Goal: Task Accomplishment & Management: Manage account settings

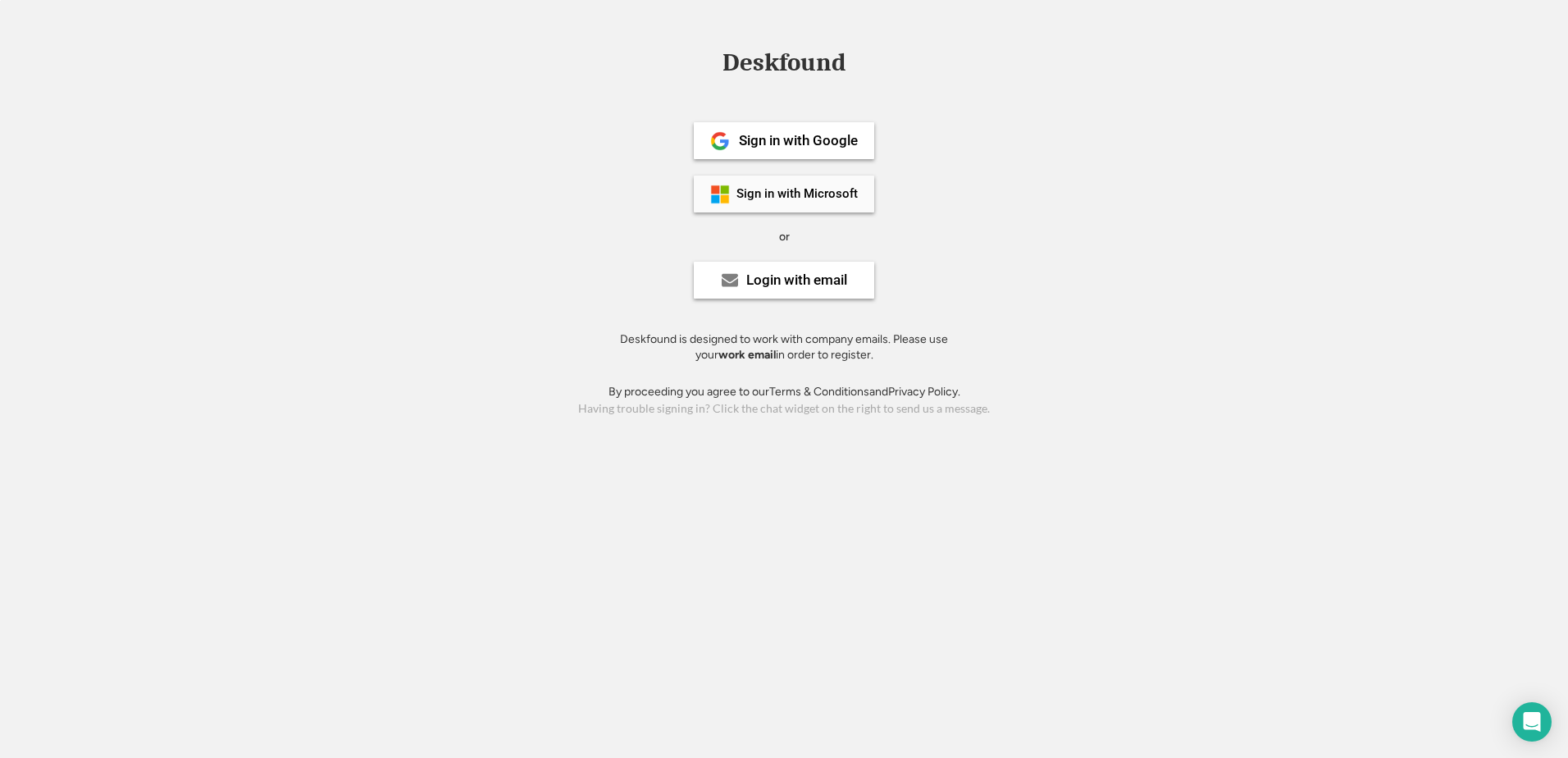
click at [795, 191] on div "Sign in with Microsoft" at bounding box center [797, 193] width 122 height 12
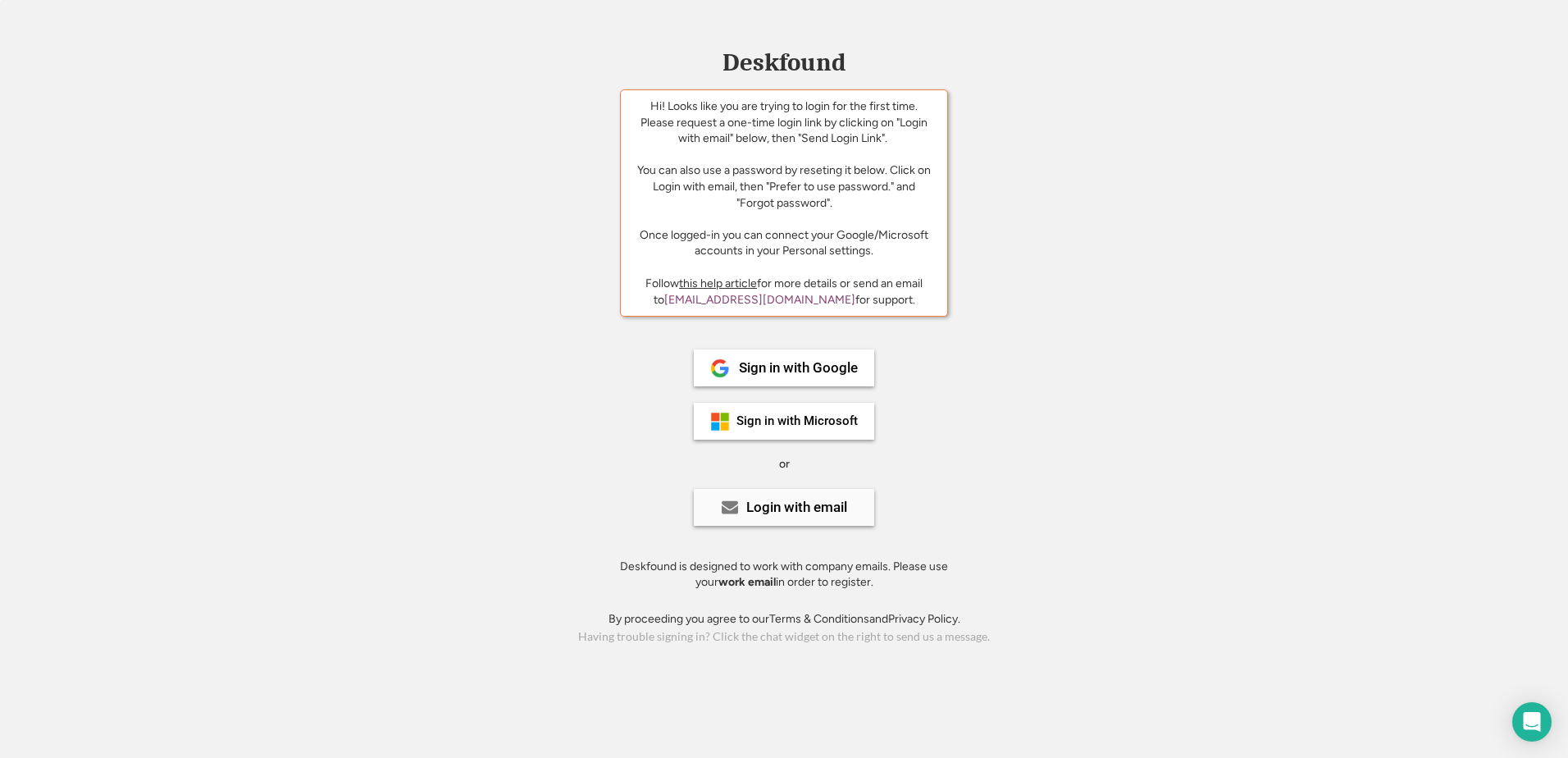
click at [808, 500] on div "Login with email" at bounding box center [796, 507] width 101 height 14
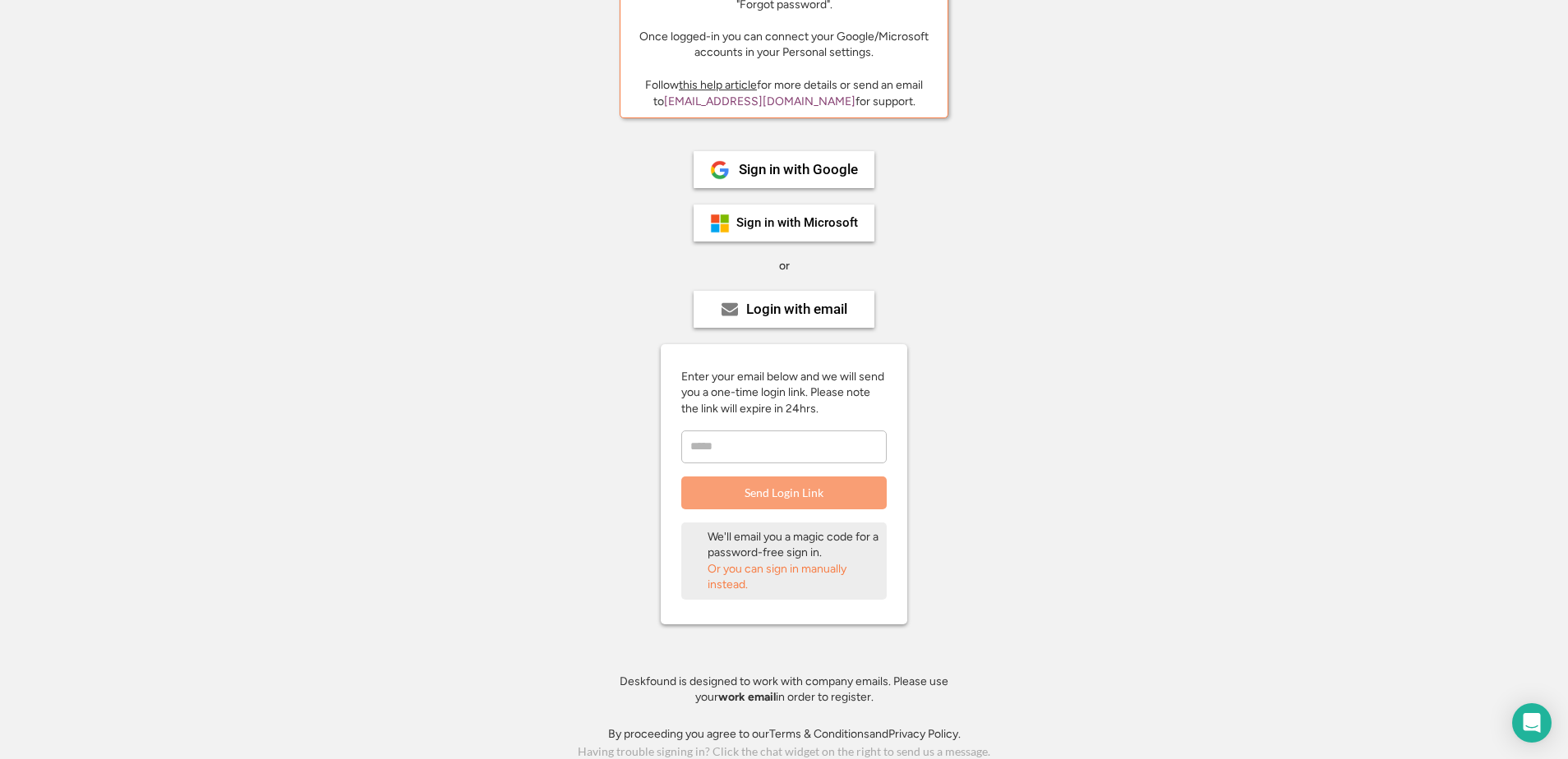
scroll to position [203, 0]
click at [819, 568] on div "Or you can sign in manually instead." at bounding box center [793, 572] width 172 height 32
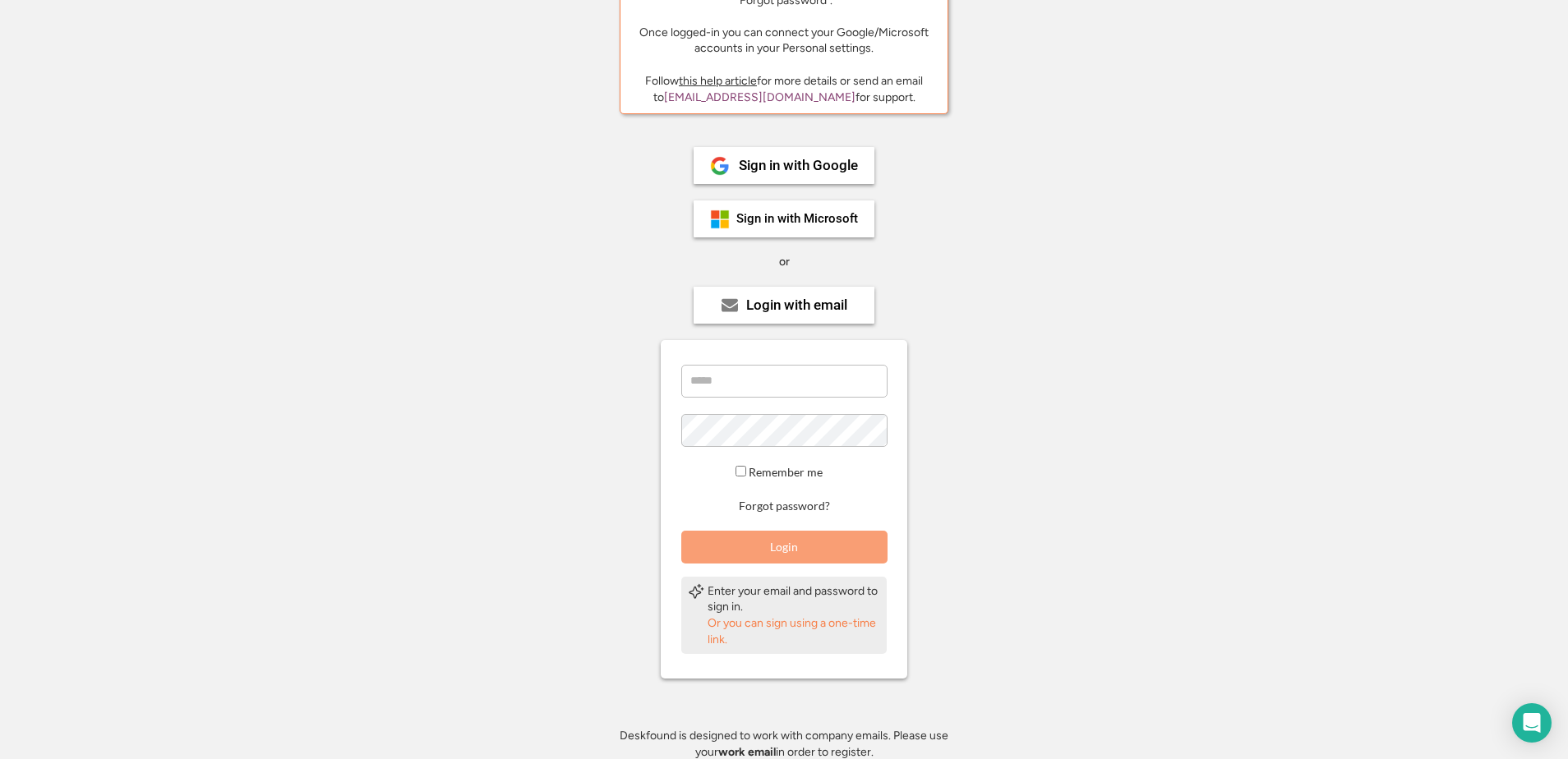
click at [745, 389] on input "email" at bounding box center [784, 381] width 206 height 33
type input "**********"
click at [806, 556] on button "Login" at bounding box center [784, 548] width 206 height 33
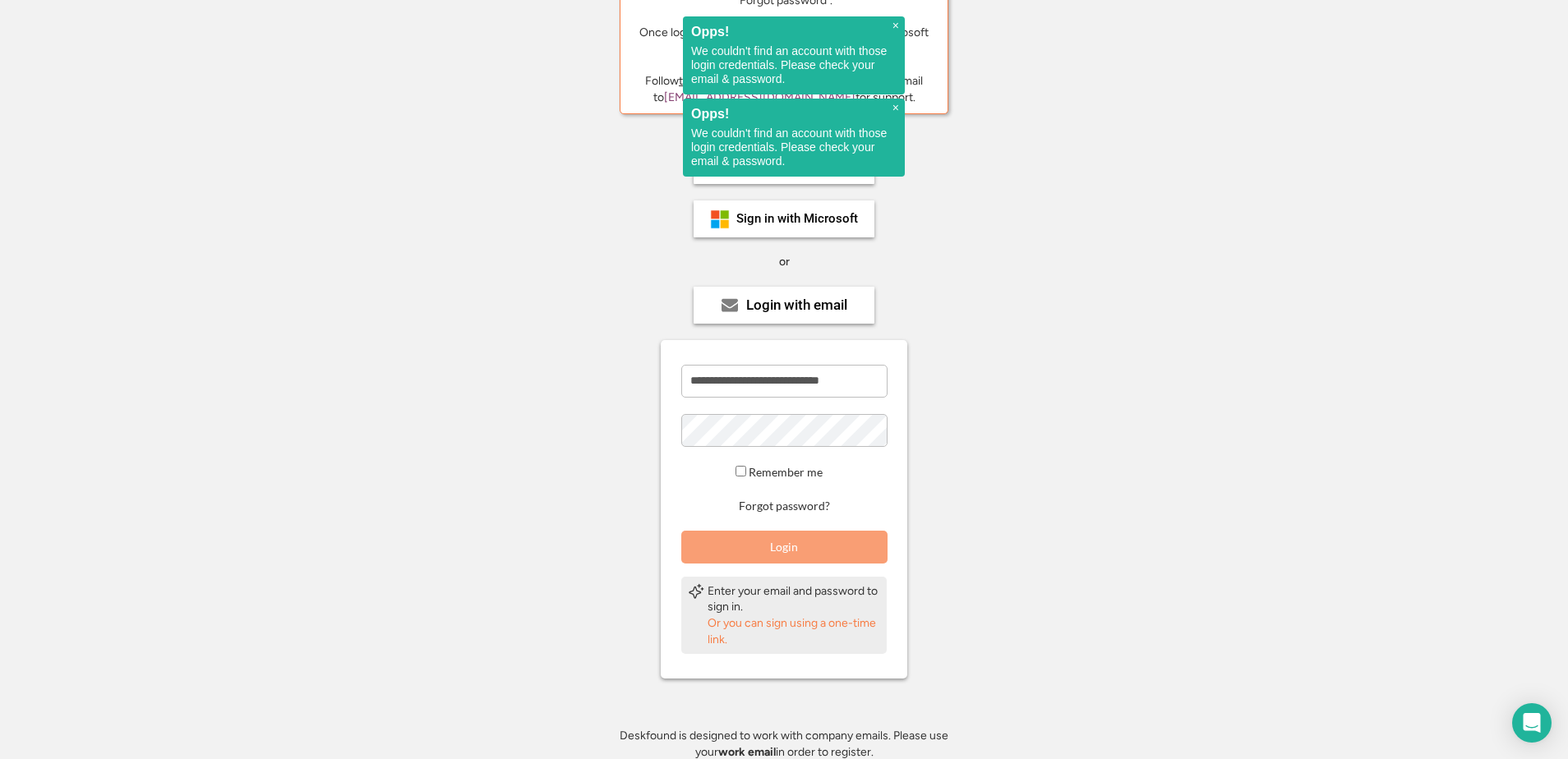
click at [792, 555] on button "Login" at bounding box center [784, 548] width 206 height 33
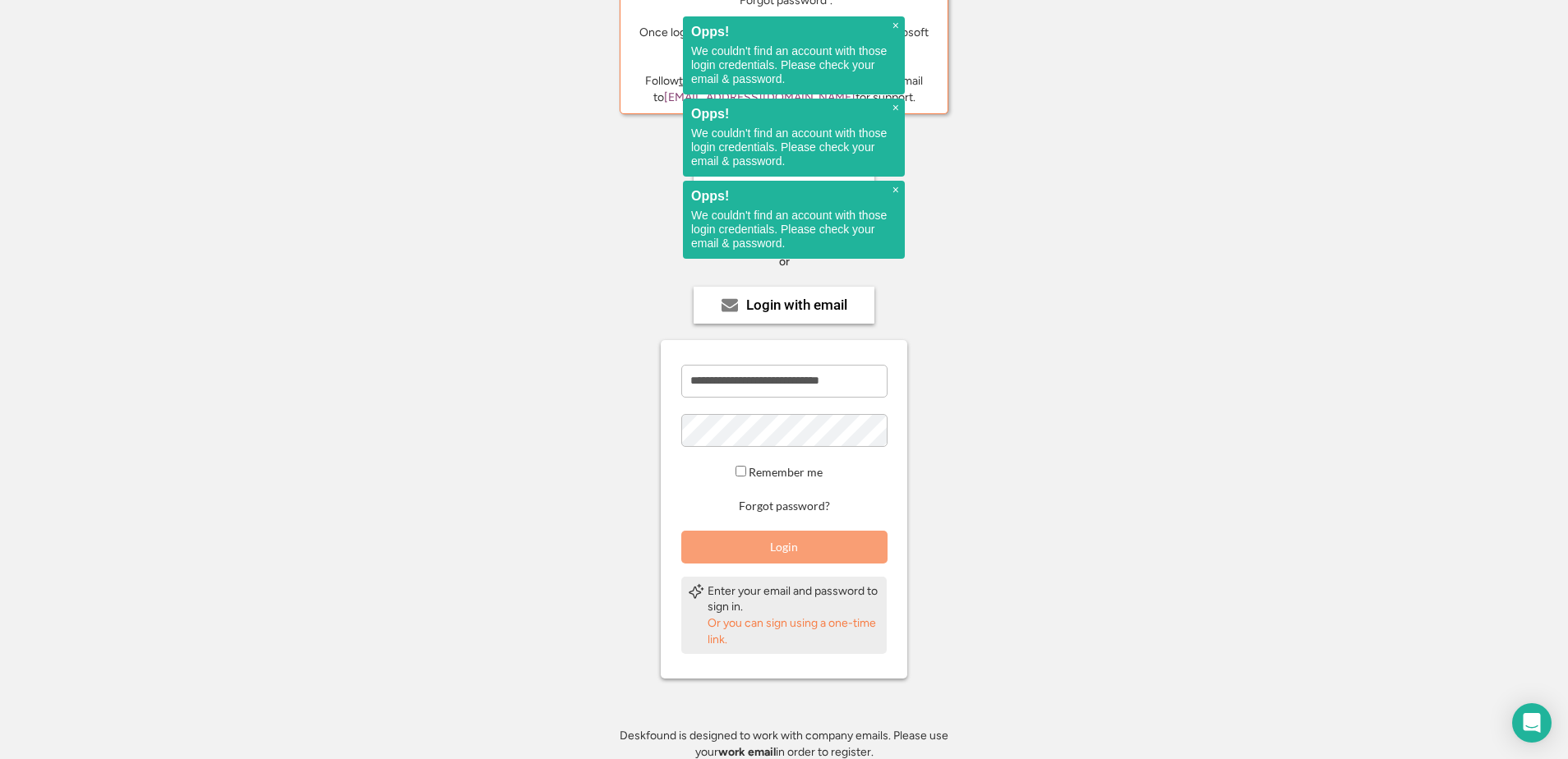
click at [790, 555] on button "Login" at bounding box center [784, 548] width 206 height 33
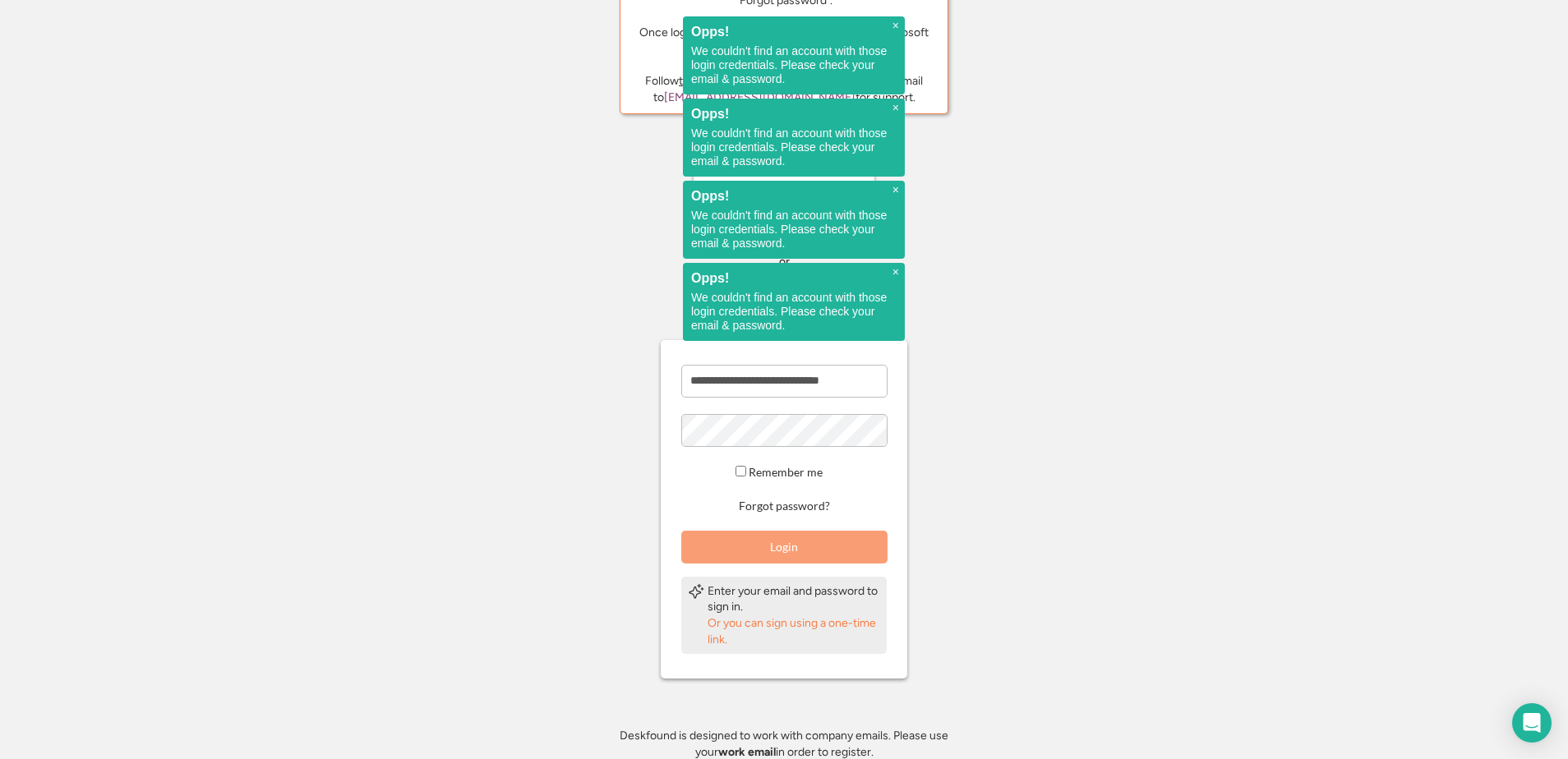
click at [790, 555] on button "Login" at bounding box center [784, 548] width 206 height 33
click at [789, 554] on button "Login" at bounding box center [784, 548] width 206 height 33
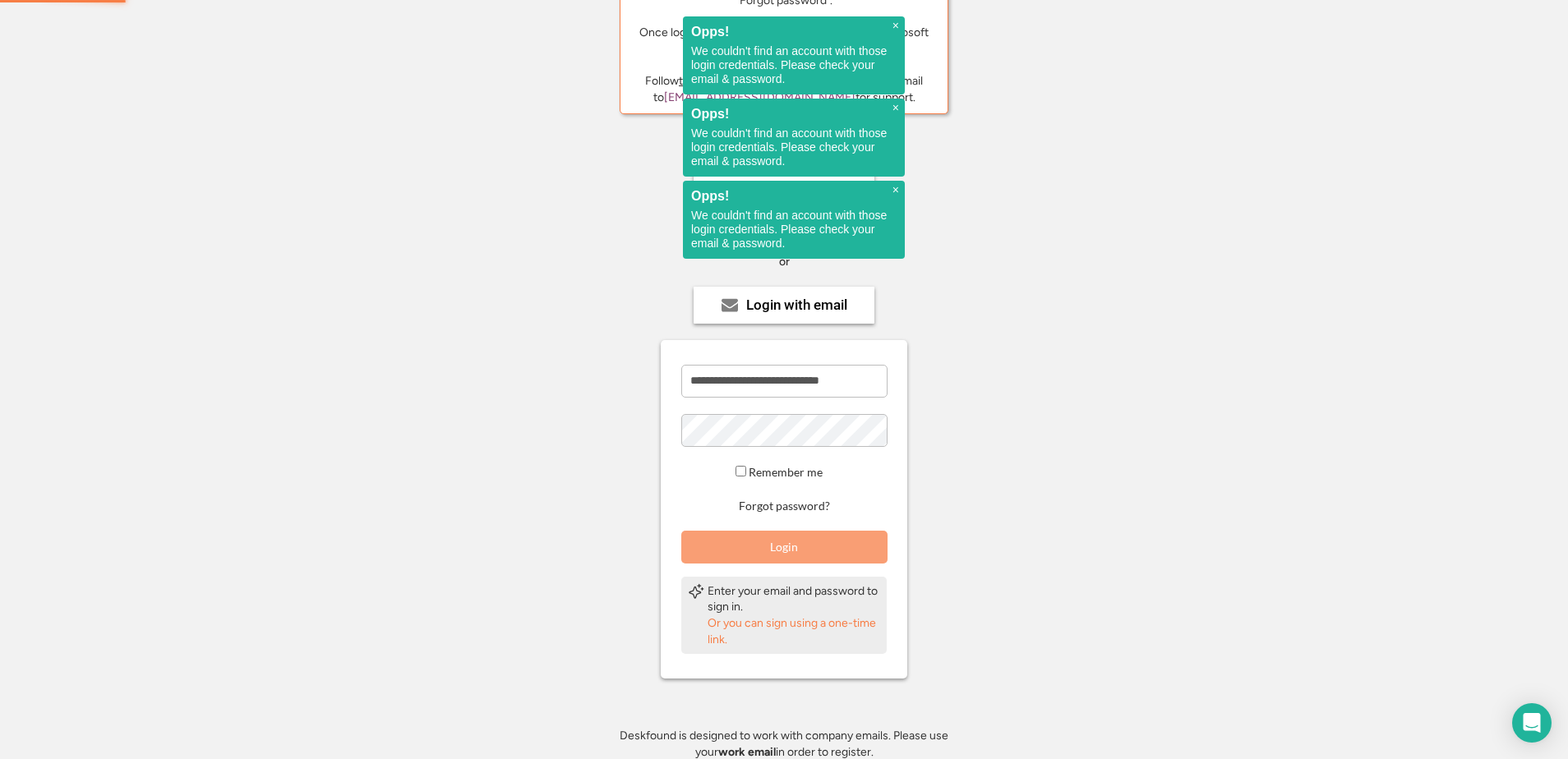
click at [789, 554] on button "Login" at bounding box center [784, 548] width 206 height 33
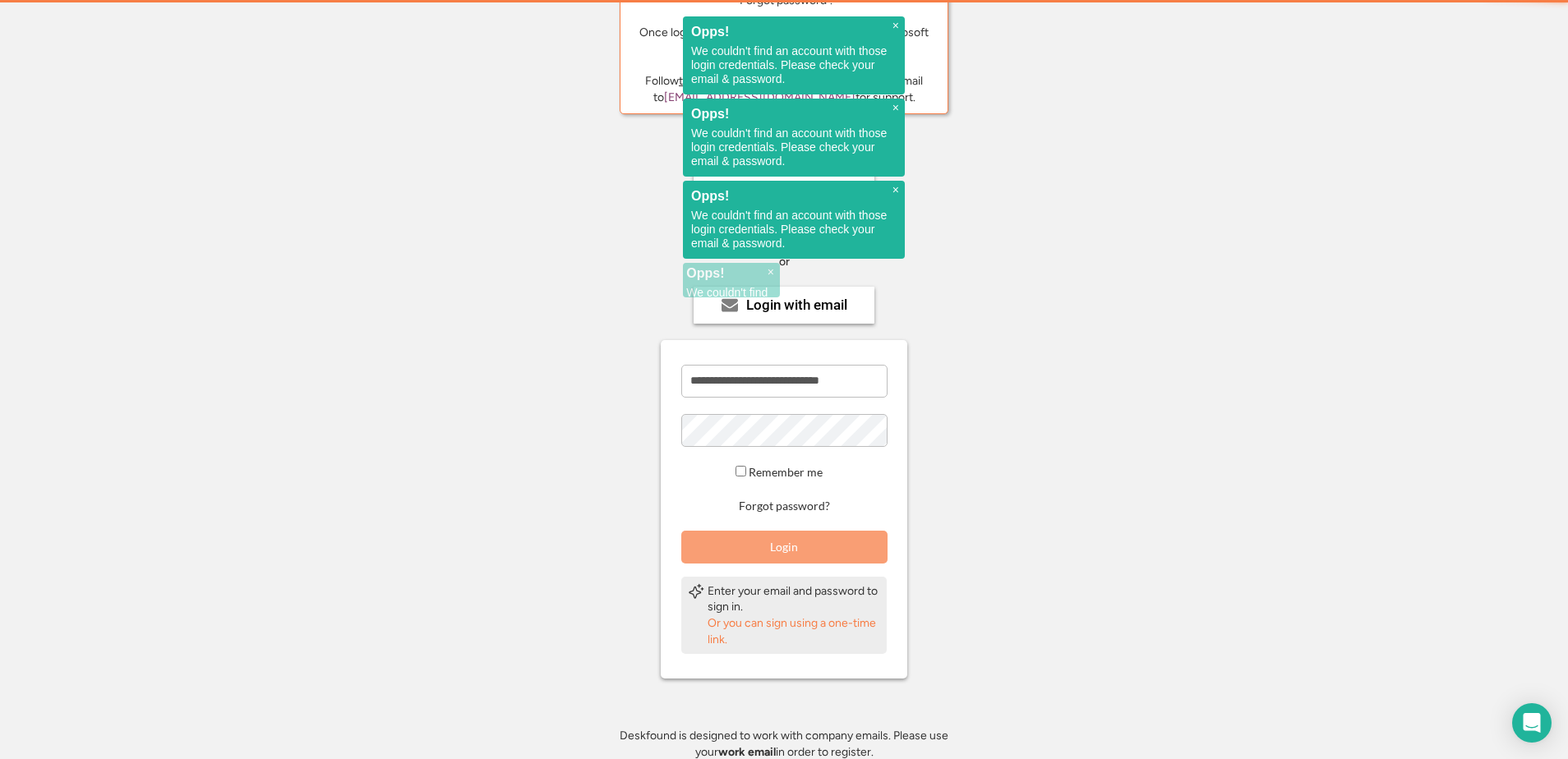
click at [790, 553] on button "Login" at bounding box center [784, 548] width 206 height 33
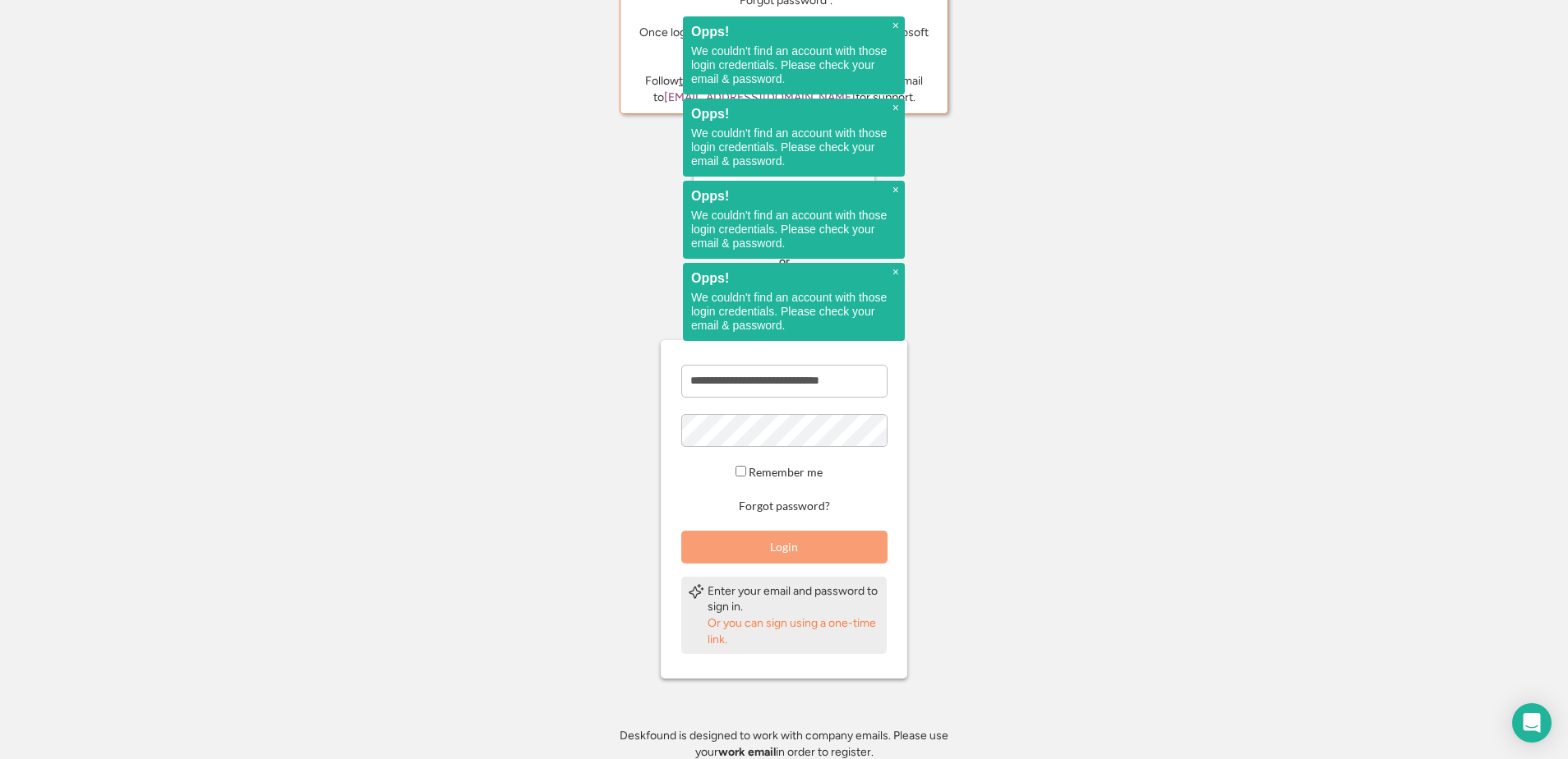
click at [791, 552] on button "Login" at bounding box center [784, 548] width 206 height 33
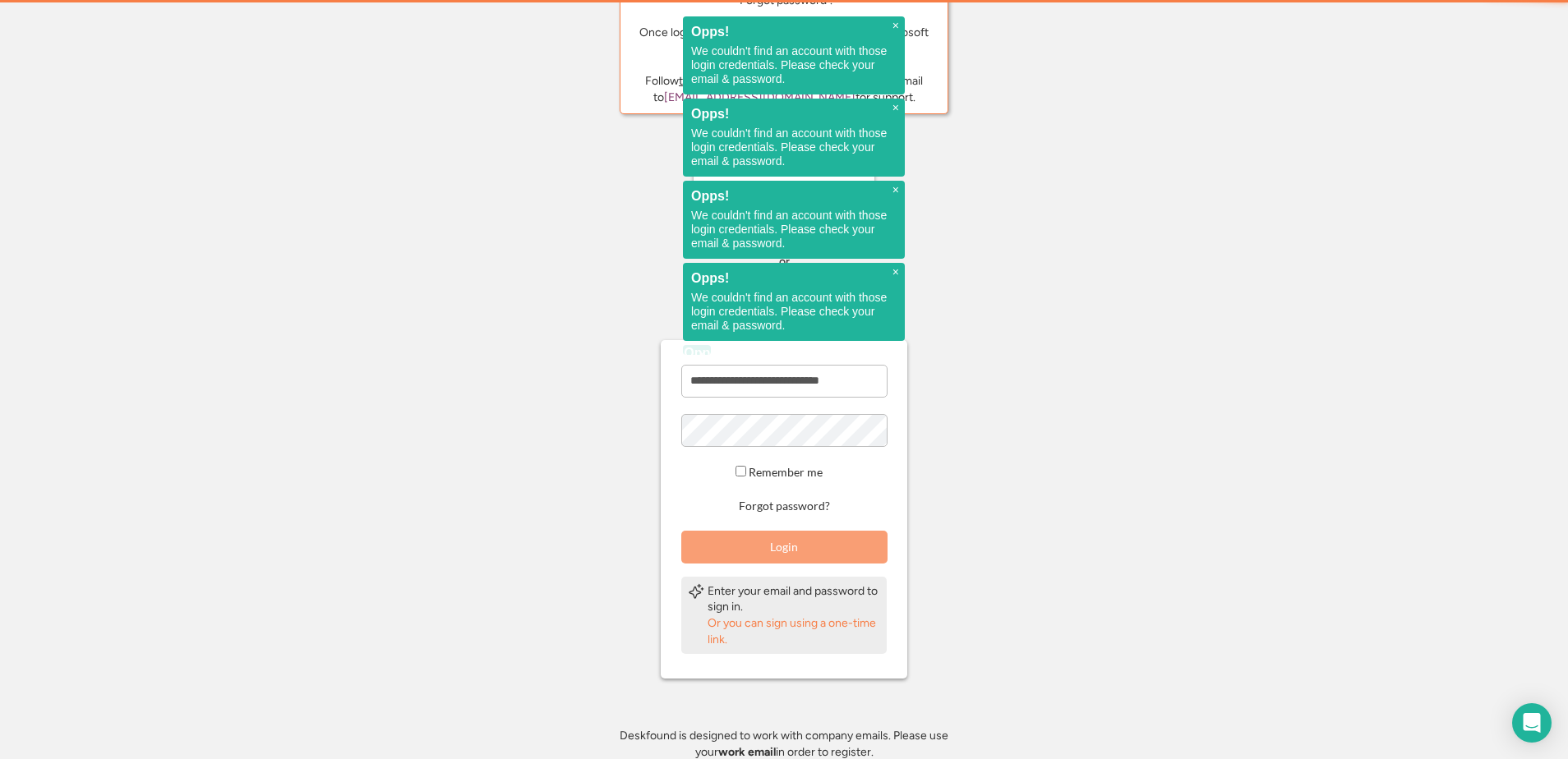
click at [792, 552] on button "Login" at bounding box center [784, 548] width 206 height 33
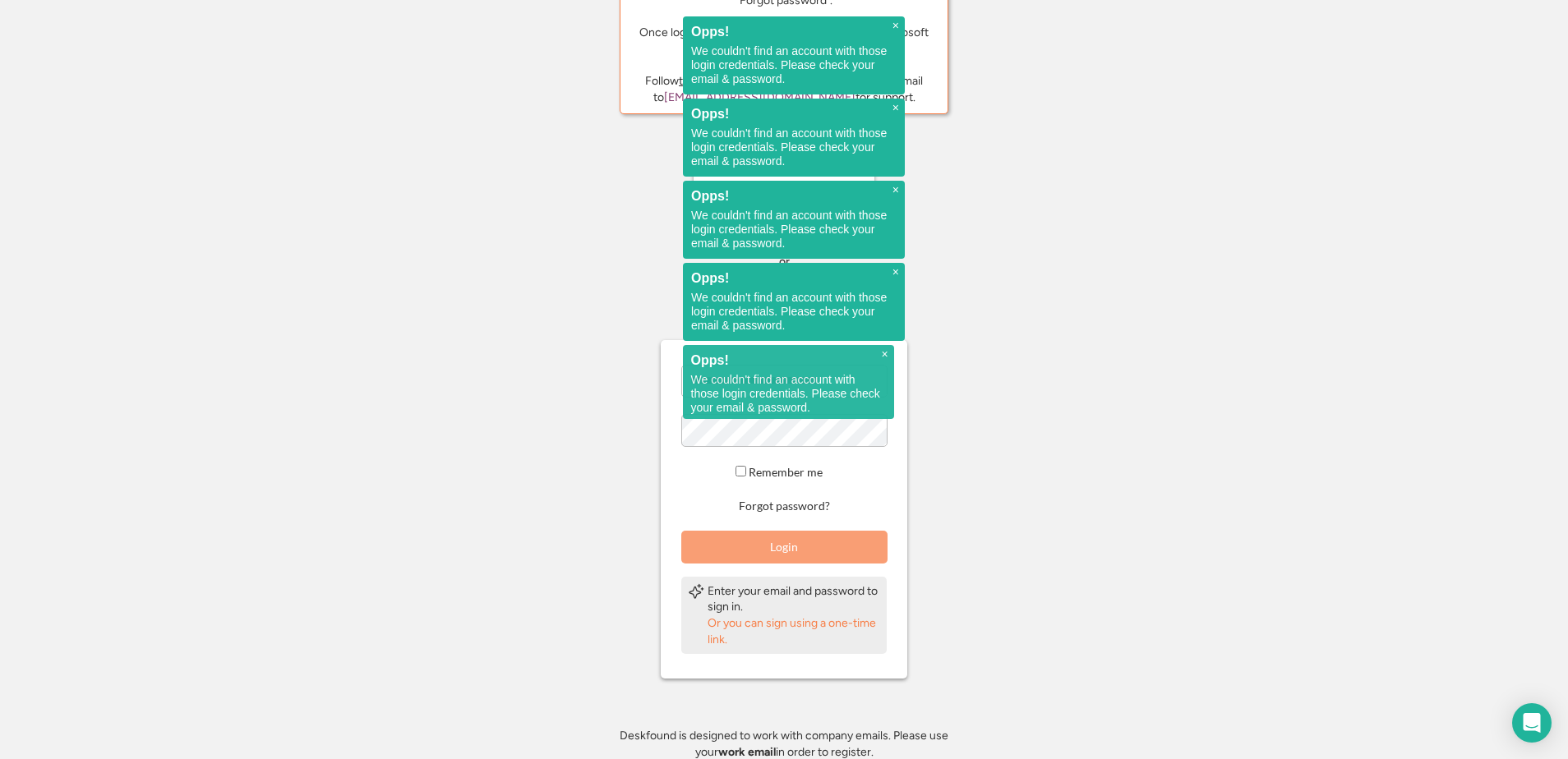
click at [792, 552] on button "Login" at bounding box center [784, 548] width 206 height 33
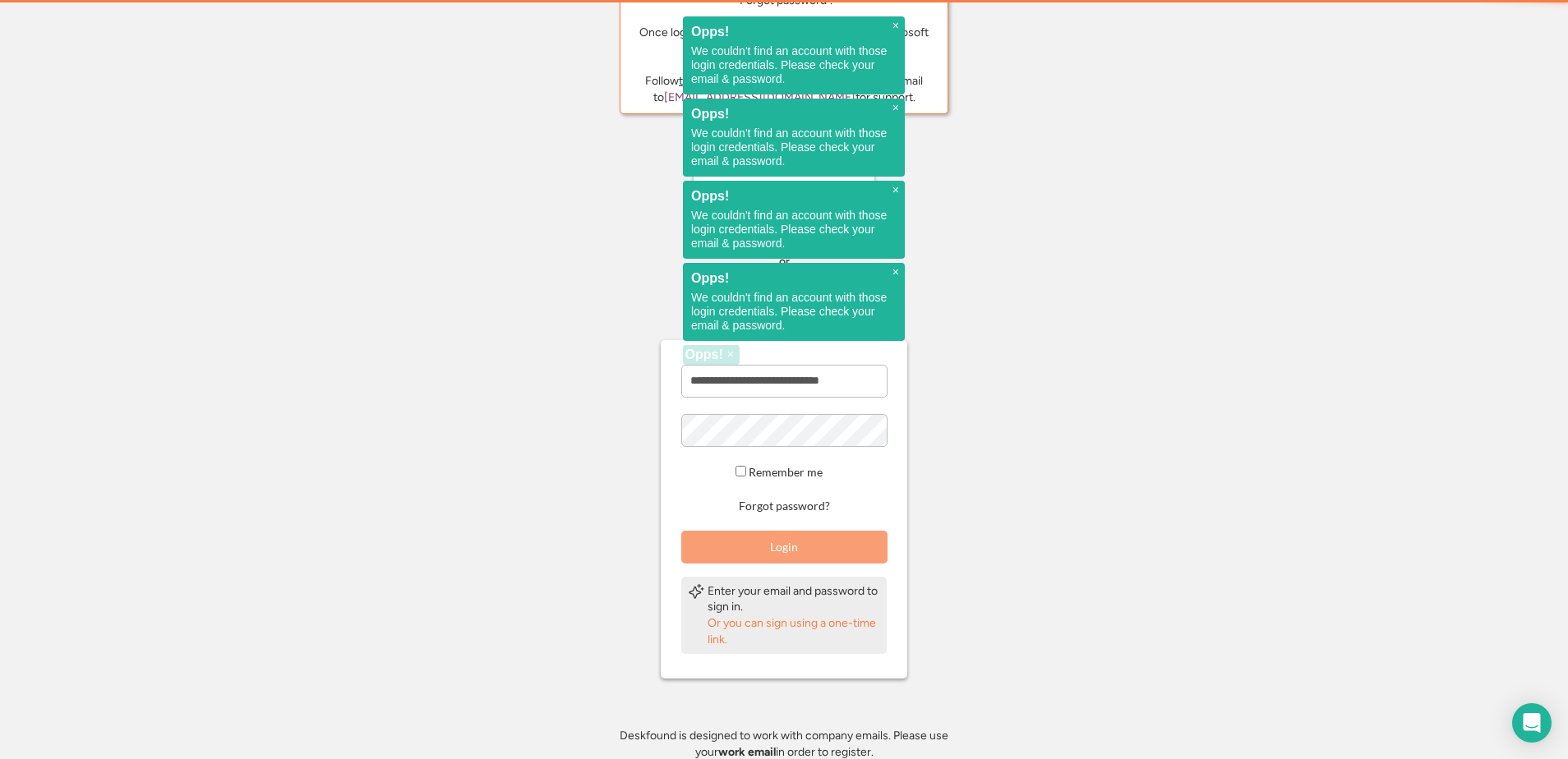
click at [792, 552] on button "Login" at bounding box center [784, 548] width 206 height 33
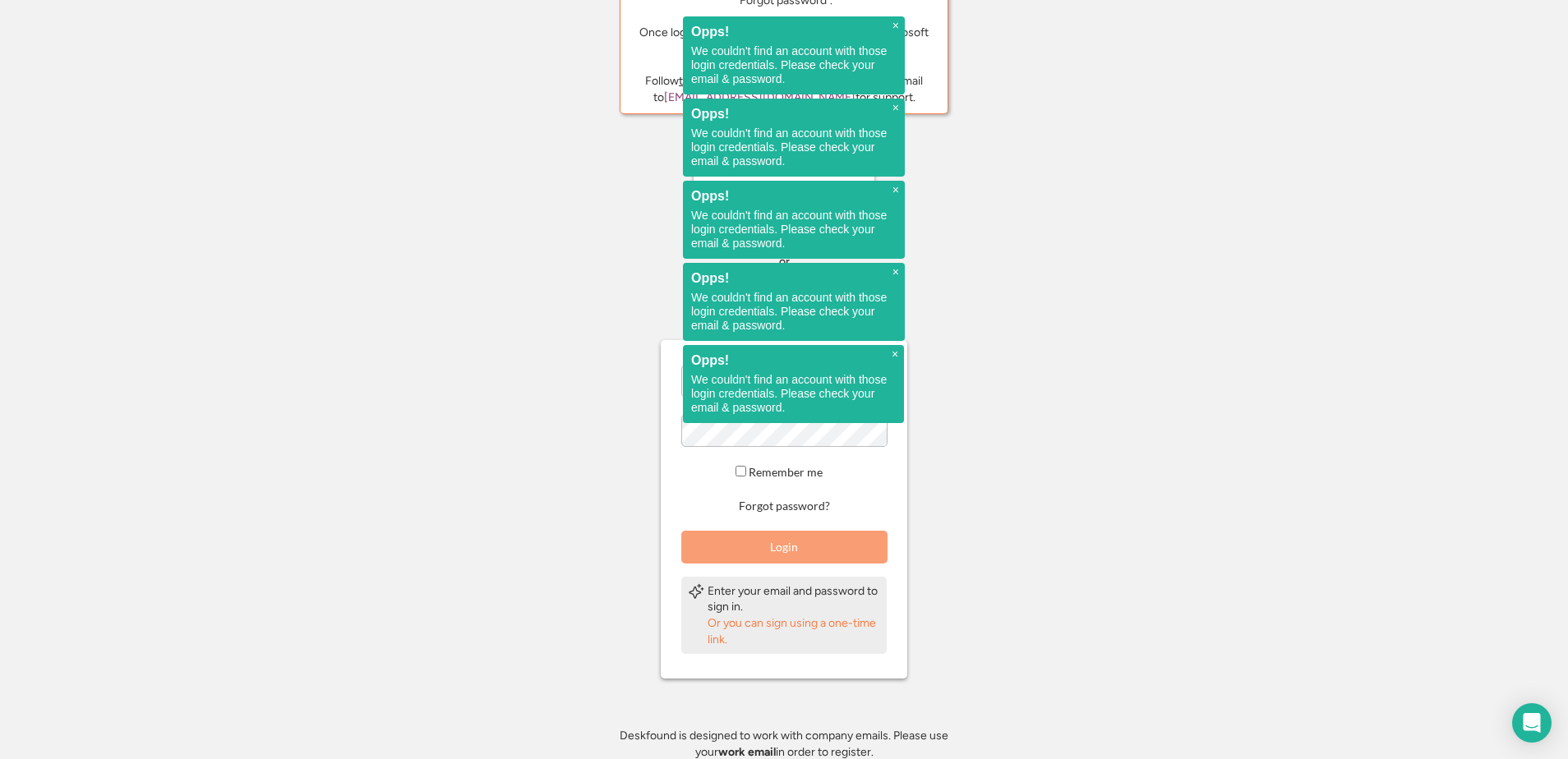
click at [792, 552] on button "Login" at bounding box center [784, 548] width 206 height 33
